Goal: Navigation & Orientation: Find specific page/section

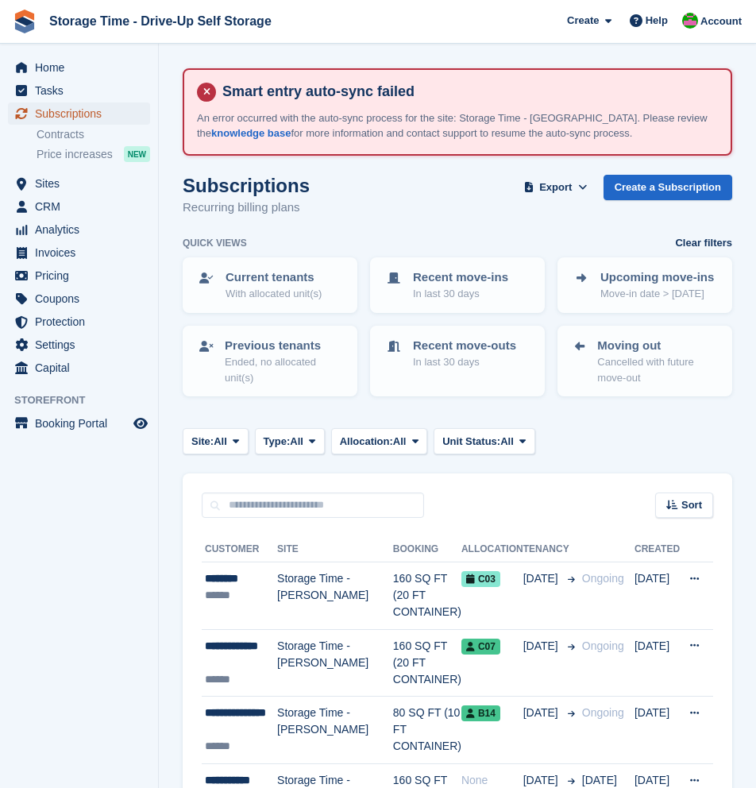
click at [72, 117] on span "Subscriptions" at bounding box center [82, 113] width 95 height 22
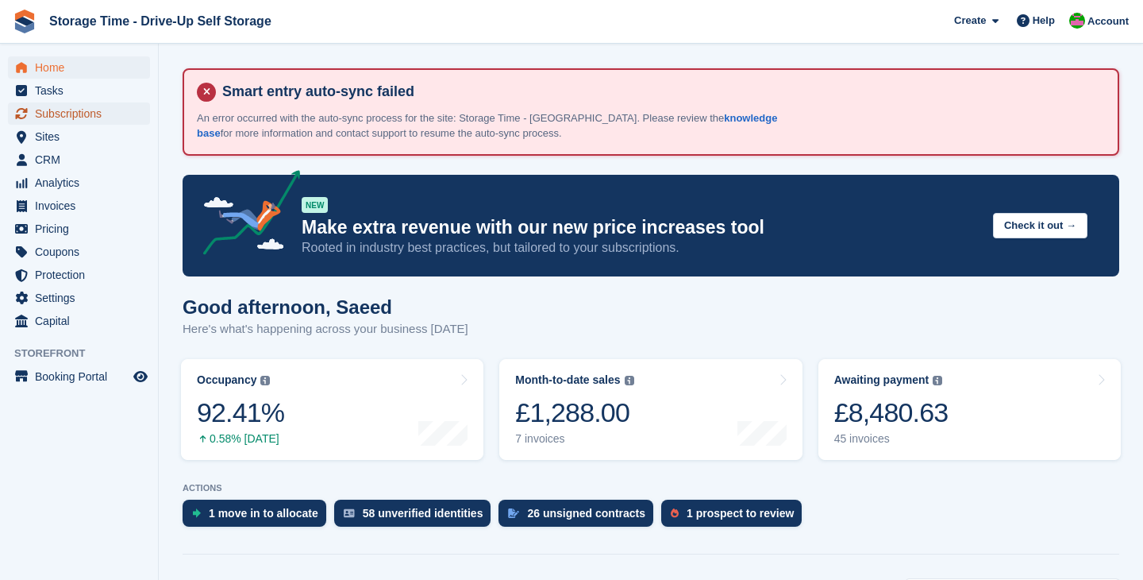
click at [83, 117] on span "Subscriptions" at bounding box center [82, 113] width 95 height 22
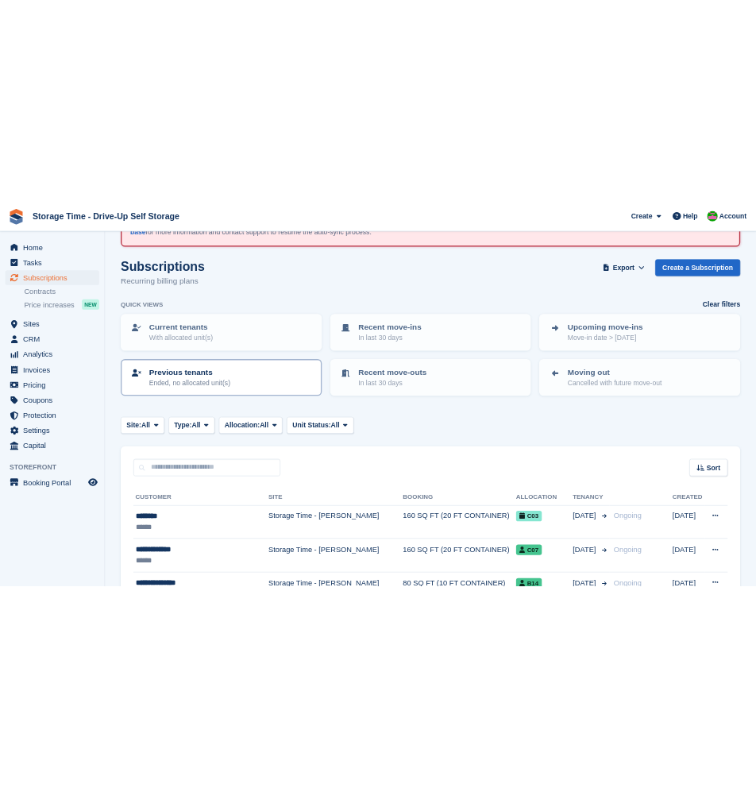
scroll to position [66, 0]
